Goal: Navigation & Orientation: Find specific page/section

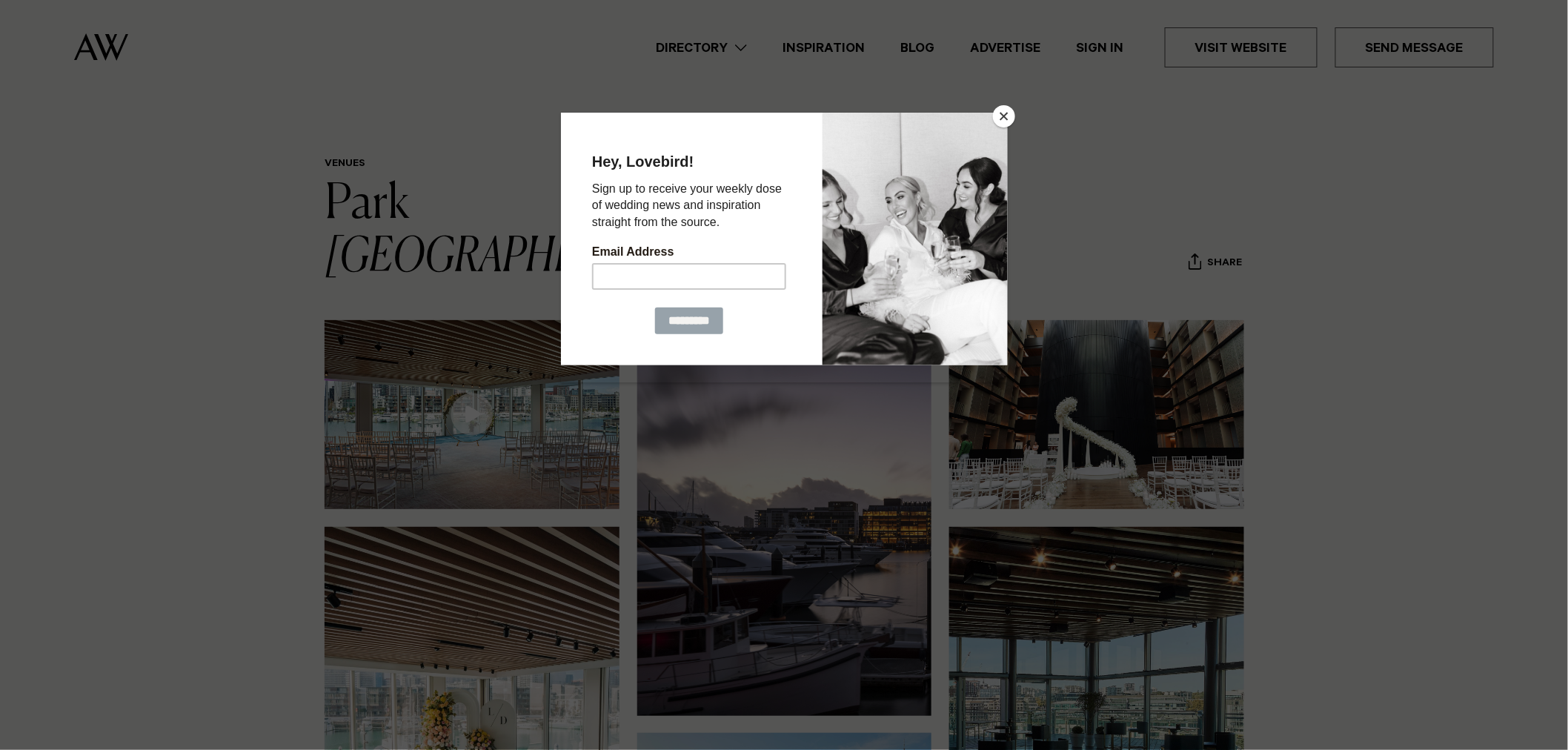
click at [1010, 114] on button "Close" at bounding box center [1003, 116] width 22 height 22
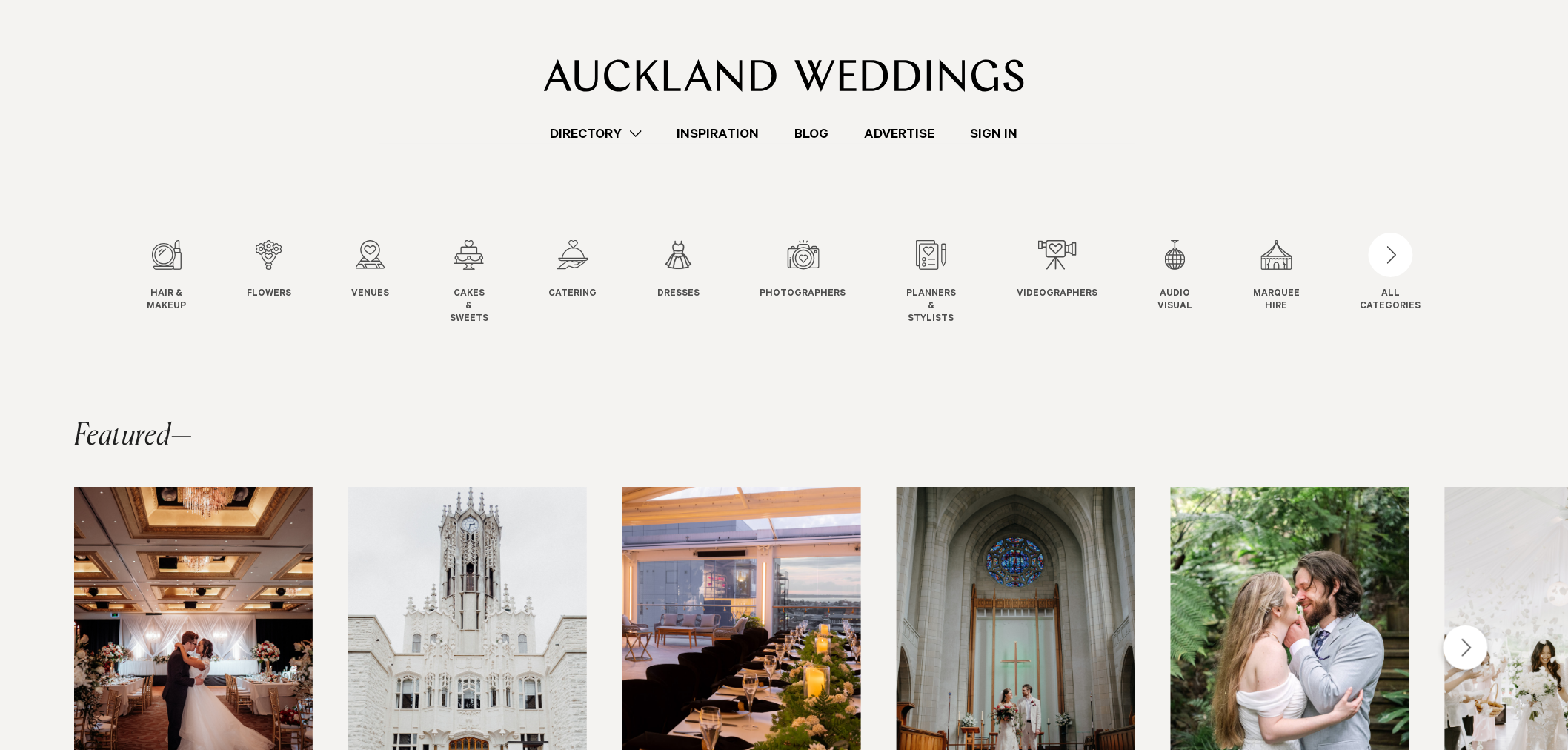
click at [818, 62] on img at bounding box center [784, 76] width 481 height 33
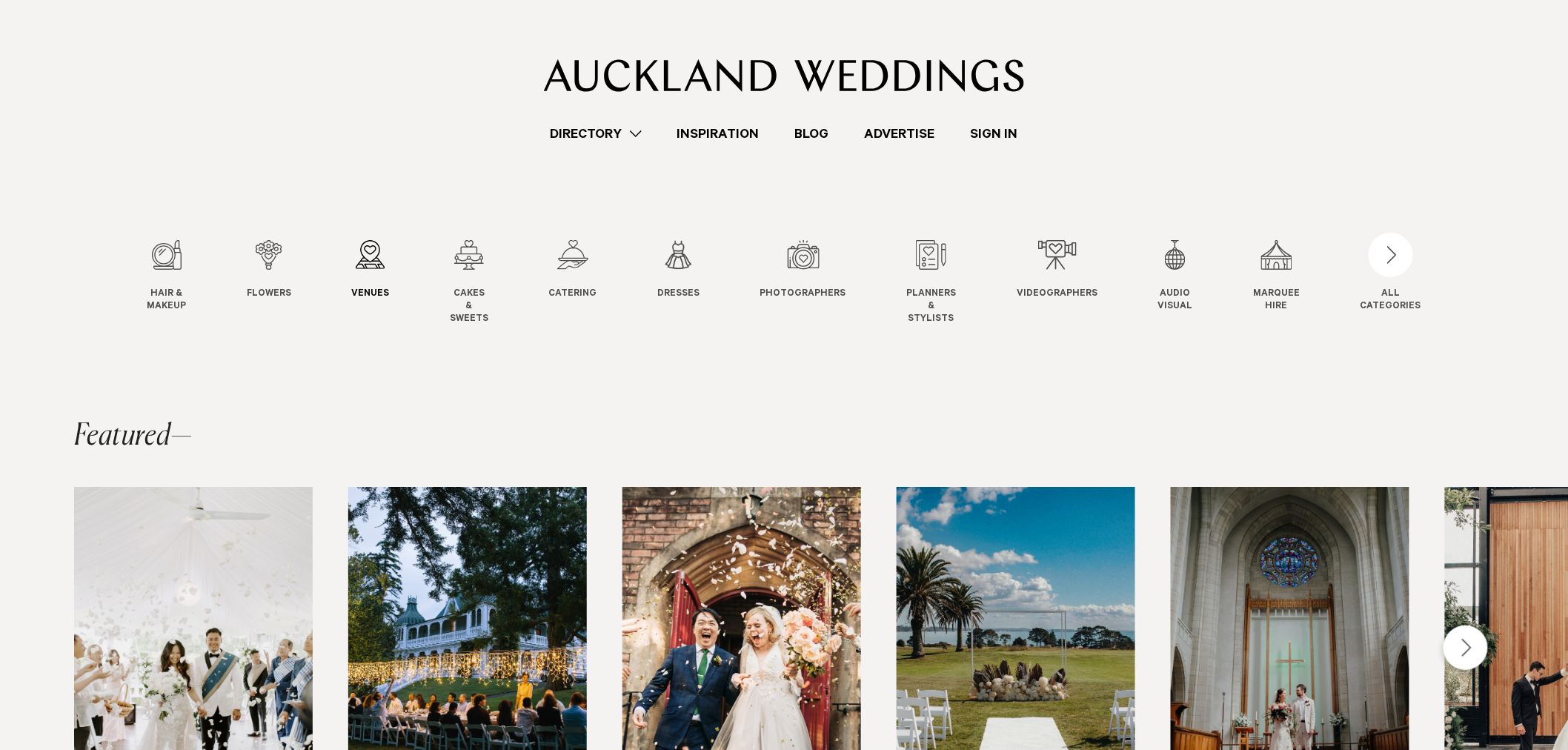
click at [368, 264] on div "3 / 12" at bounding box center [370, 255] width 38 height 29
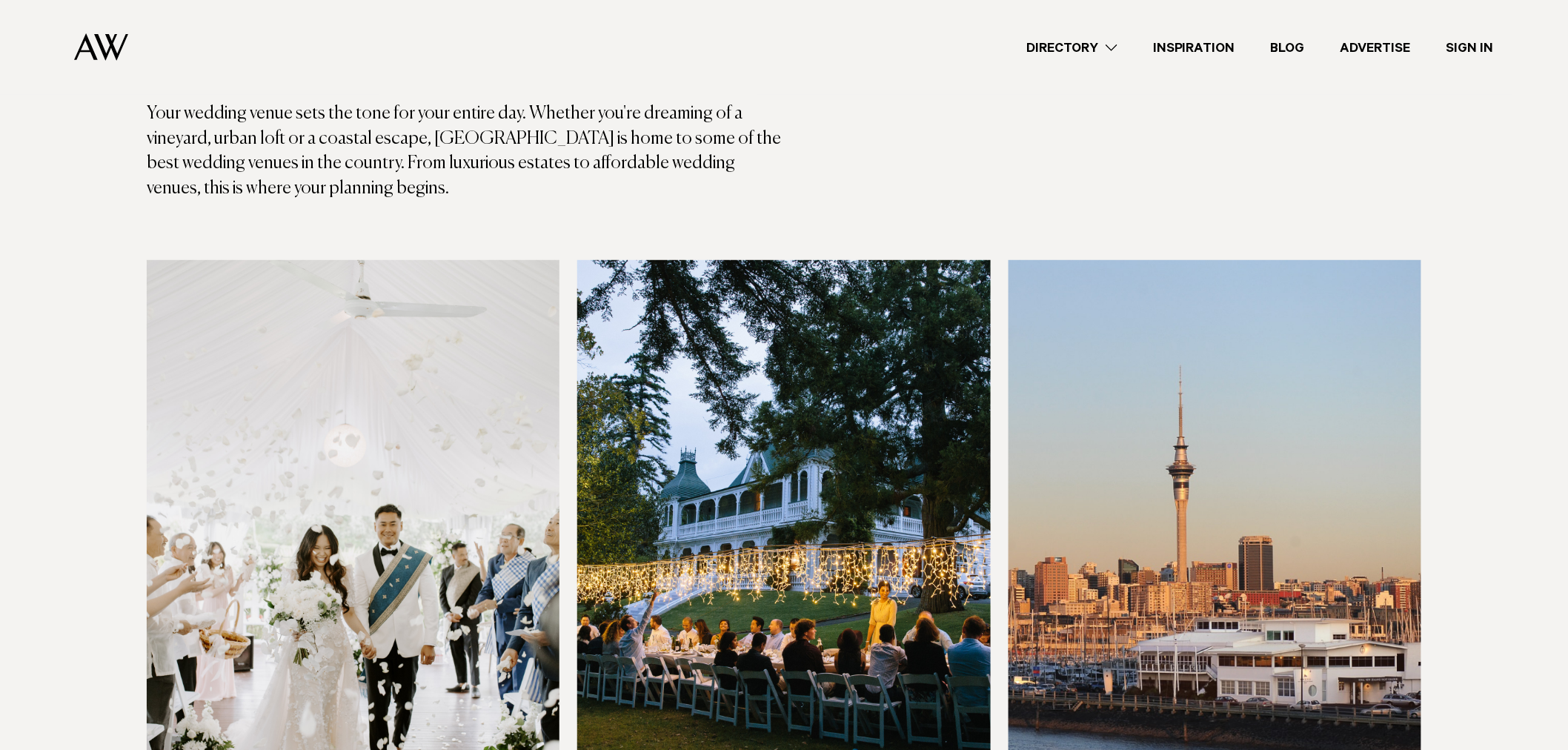
scroll to position [83, 0]
